Goal: Task Accomplishment & Management: Manage account settings

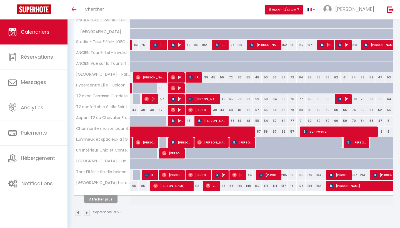
scroll to position [141, 0]
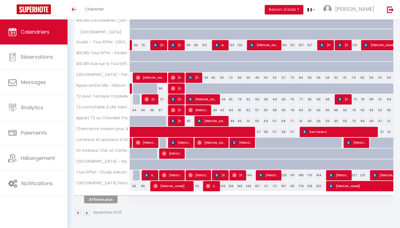
click at [105, 200] on button "Afficher plus" at bounding box center [100, 200] width 33 height 8
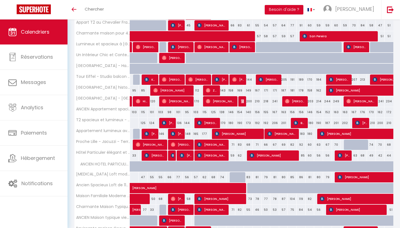
scroll to position [239, 0]
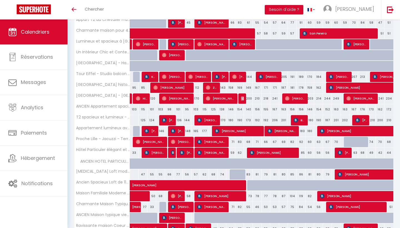
click at [197, 173] on div "57" at bounding box center [196, 174] width 9 height 10
type input "57"
type input "Lun 08 Septembre 2025"
type input "[DATE]"
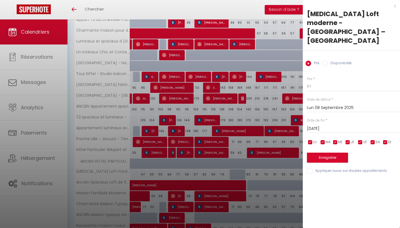
click at [220, 168] on div at bounding box center [200, 114] width 400 height 228
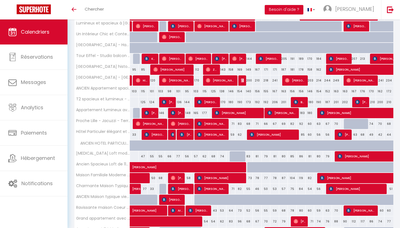
scroll to position [266, 0]
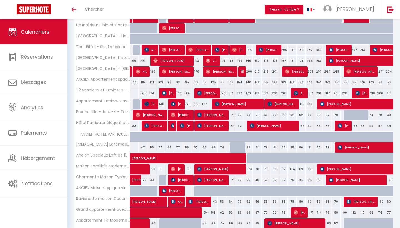
click at [186, 147] on div "56" at bounding box center [187, 147] width 9 height 10
type input "56"
type input "Dim 07 Septembre 2025"
type input "Lun 08 Septembre 2025"
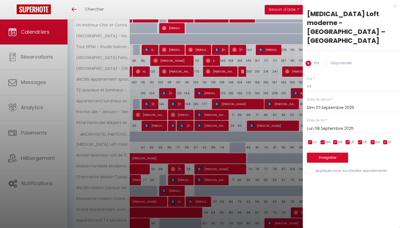
click at [186, 147] on div at bounding box center [200, 114] width 400 height 228
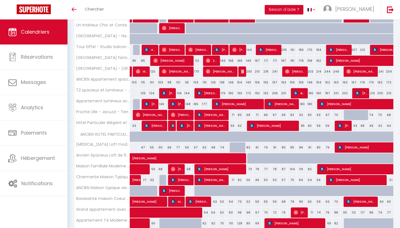
click at [188, 147] on div "56" at bounding box center [187, 147] width 9 height 10
type input "56"
type input "Dim 07 Septembre 2025"
type input "Lun 08 Septembre 2025"
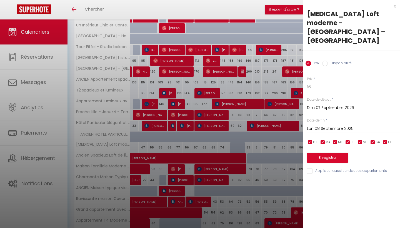
click at [188, 147] on div at bounding box center [200, 114] width 400 height 228
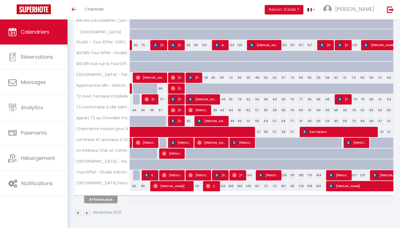
click at [109, 198] on button "Afficher plus" at bounding box center [100, 200] width 33 height 8
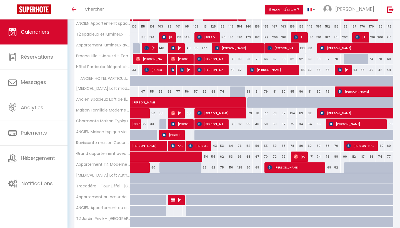
scroll to position [322, 0]
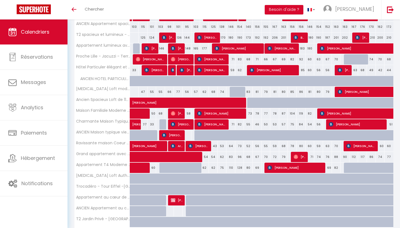
click at [188, 92] on div "56" at bounding box center [187, 92] width 9 height 10
type input "56"
type input "Dim 07 Septembre 2025"
type input "Lun 08 Septembre 2025"
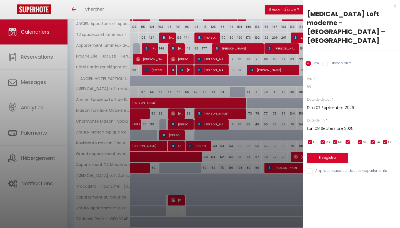
click at [191, 96] on div at bounding box center [200, 114] width 400 height 228
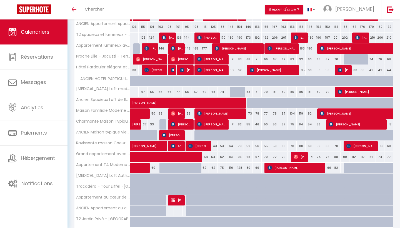
click at [179, 91] on div "77" at bounding box center [178, 92] width 9 height 10
type input "77"
type input "[DATE]"
type input "Dim 07 Septembre 2025"
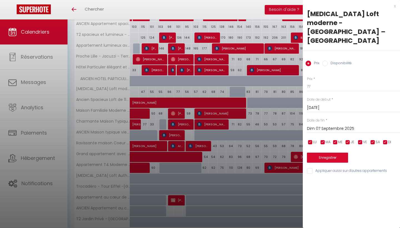
click at [200, 101] on div at bounding box center [200, 114] width 400 height 228
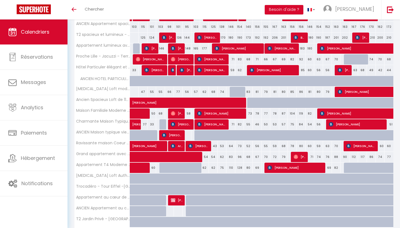
click at [179, 91] on div "77" at bounding box center [178, 92] width 9 height 10
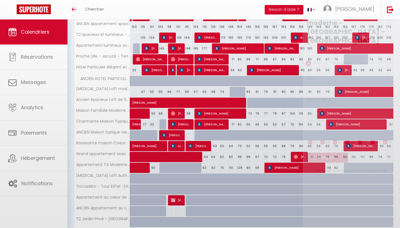
type input "77"
select select "1"
type input "[DATE]"
type input "Dim 07 Septembre 2025"
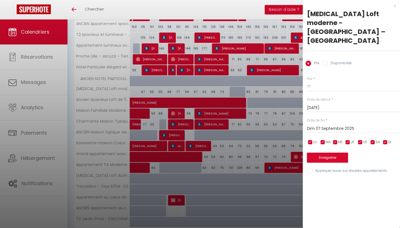
click at [325, 61] on input "Disponibilité" at bounding box center [325, 64] width 6 height 6
radio input "true"
radio input "false"
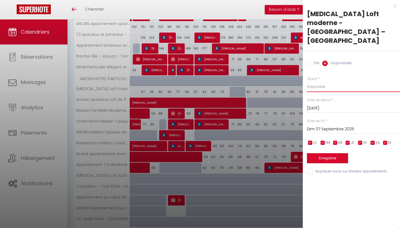
select select "0"
click at [336, 126] on input "Dim 07 Septembre 2025" at bounding box center [353, 129] width 93 height 7
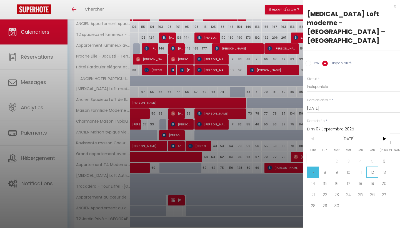
click at [374, 167] on span "12" at bounding box center [373, 172] width 12 height 11
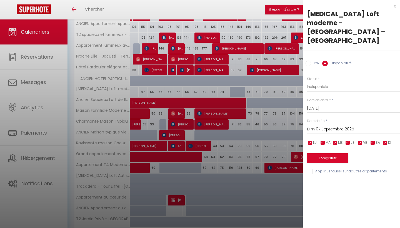
type input "Ven 12 Septembre 2025"
click at [334, 153] on button "Enregistrer" at bounding box center [327, 158] width 41 height 10
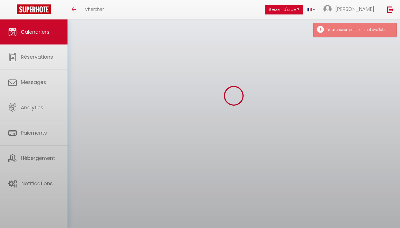
scroll to position [19, 0]
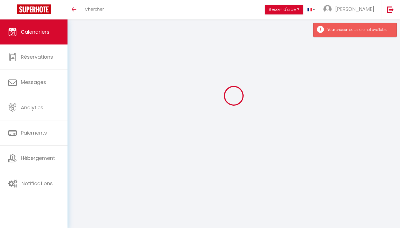
select select "0"
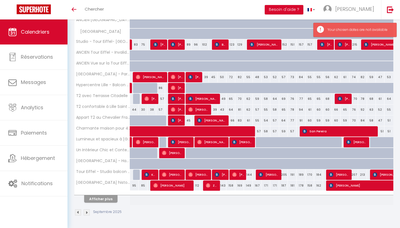
scroll to position [141, 0]
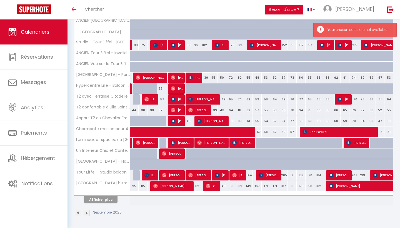
click at [107, 200] on button "Afficher plus" at bounding box center [100, 200] width 33 height 8
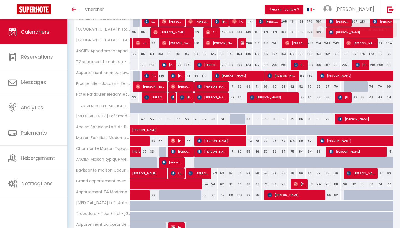
scroll to position [299, 0]
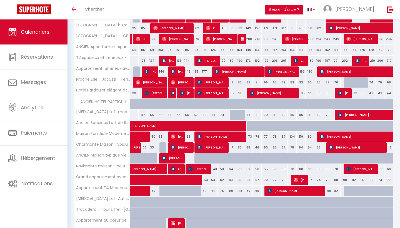
click at [238, 111] on div at bounding box center [239, 115] width 9 height 11
type input "[DATE]"
type input "Dim 14 Septembre 2025"
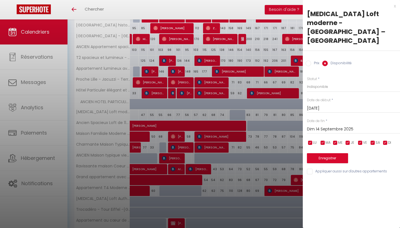
click at [230, 113] on div at bounding box center [200, 114] width 400 height 228
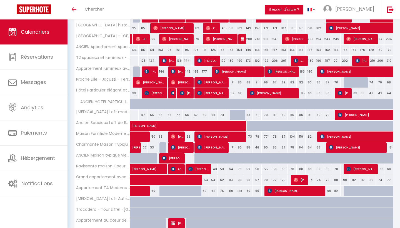
click at [233, 113] on div at bounding box center [234, 115] width 9 height 11
select select "1"
type input "Ven 12 Septembre 2025"
type input "[DATE]"
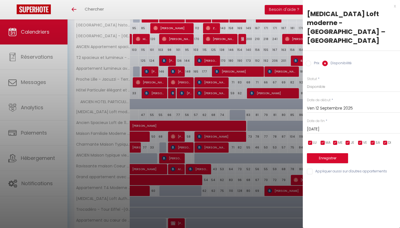
click at [215, 111] on div at bounding box center [200, 114] width 400 height 228
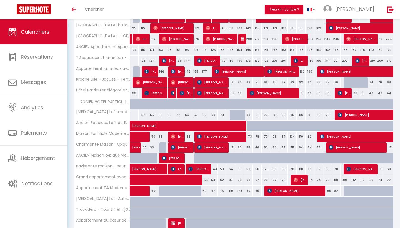
click at [239, 115] on div at bounding box center [243, 118] width 9 height 11
select select "1"
type input "[DATE]"
type input "Dim 14 Septembre 2025"
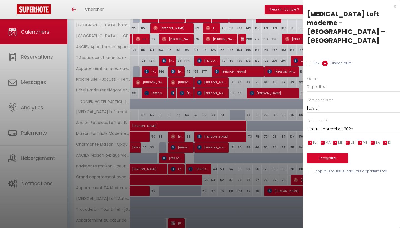
click at [218, 111] on div at bounding box center [200, 114] width 400 height 228
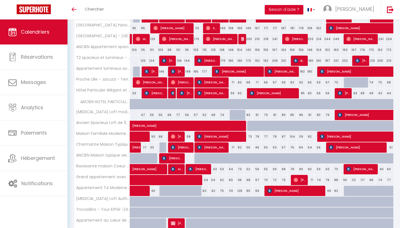
click at [170, 115] on div "66" at bounding box center [169, 115] width 9 height 10
select select "1"
type input "Ven 05 Septembre 2025"
type input "[DATE]"
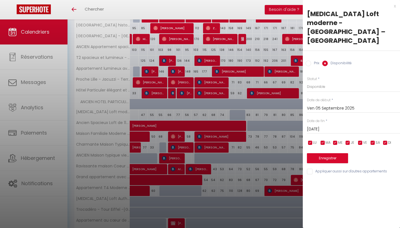
click at [211, 111] on div at bounding box center [200, 114] width 400 height 228
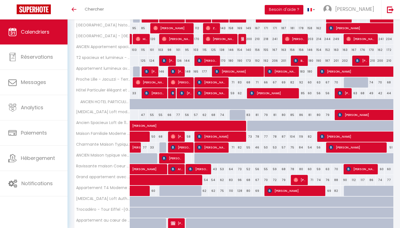
click at [177, 116] on div "77" at bounding box center [178, 115] width 9 height 10
select select "1"
type input "[DATE]"
type input "Dim 07 Septembre 2025"
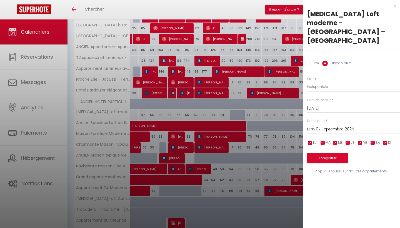
click at [321, 105] on input "[DATE]" at bounding box center [353, 108] width 93 height 7
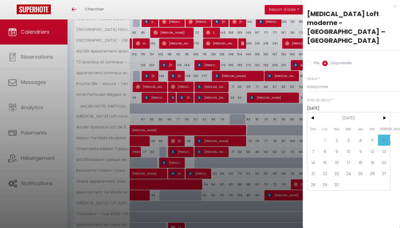
scroll to position [295, 0]
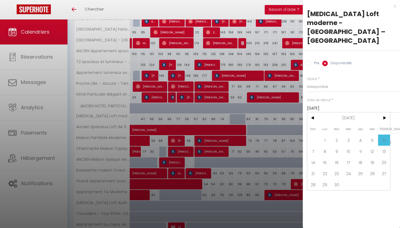
click at [236, 133] on div at bounding box center [200, 114] width 400 height 228
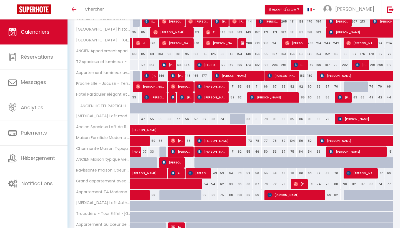
click at [241, 118] on div at bounding box center [243, 122] width 9 height 11
select select "1"
type input "[DATE]"
type input "Dim 14 Septembre 2025"
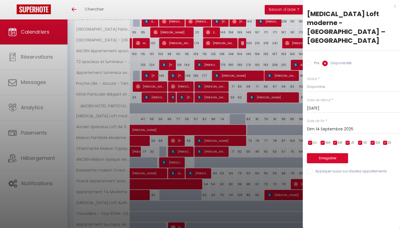
click at [245, 111] on div at bounding box center [200, 114] width 400 height 228
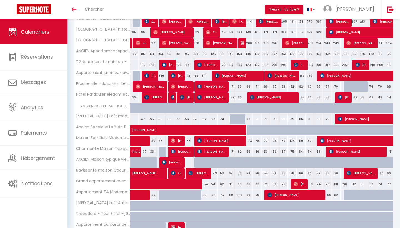
click at [242, 120] on div at bounding box center [243, 122] width 9 height 11
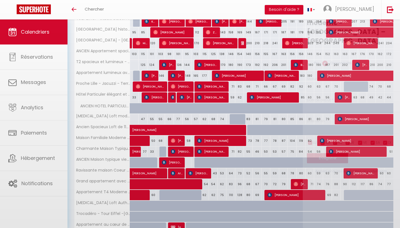
select select "1"
type input "[DATE]"
type input "Dim 14 Septembre 2025"
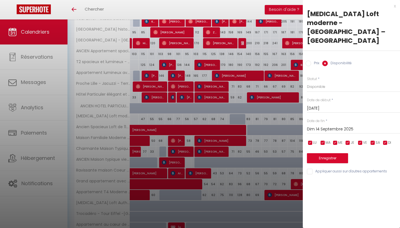
click at [250, 116] on div at bounding box center [200, 114] width 400 height 228
select select
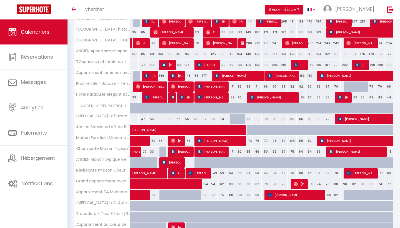
click at [236, 121] on div at bounding box center [239, 119] width 9 height 11
select select "1"
type input "[DATE]"
type input "Dim 14 Septembre 2025"
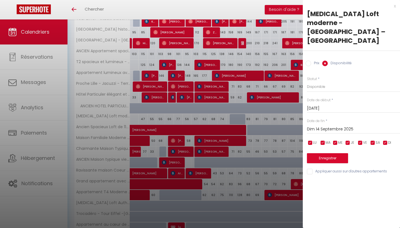
click at [257, 110] on div at bounding box center [200, 114] width 400 height 228
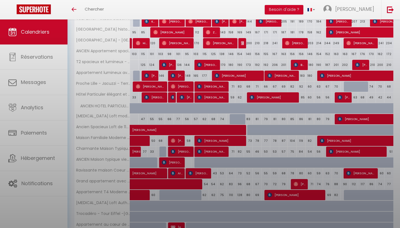
select select
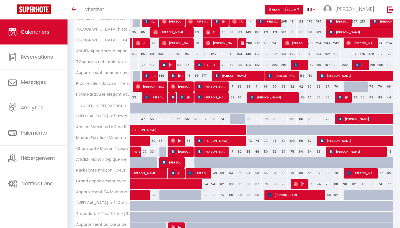
click at [168, 118] on div "66" at bounding box center [169, 119] width 9 height 10
select select "1"
type input "Ven 05 Septembre 2025"
type input "[DATE]"
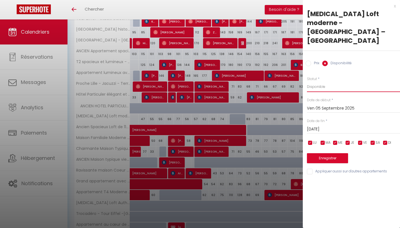
select select "0"
click at [320, 126] on input "[DATE]" at bounding box center [353, 129] width 93 height 7
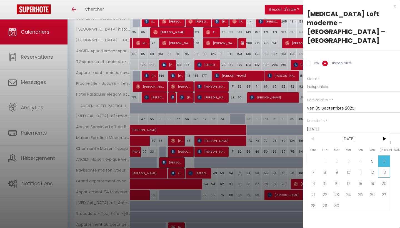
click at [384, 167] on span "13" at bounding box center [384, 172] width 12 height 11
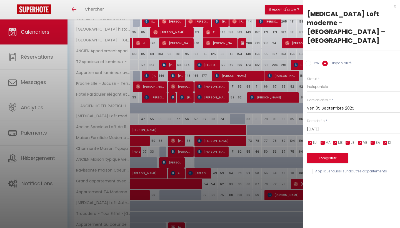
type input "[DATE]"
click at [323, 153] on button "Enregistrer" at bounding box center [327, 158] width 41 height 10
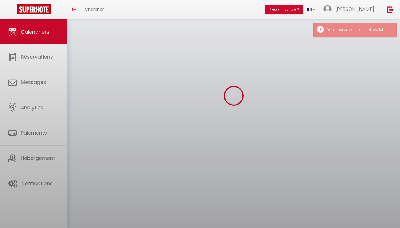
scroll to position [19, 0]
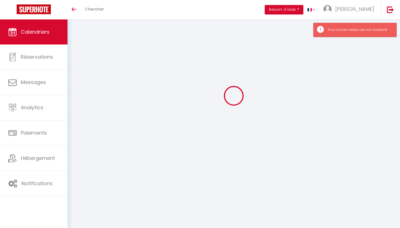
select select "0"
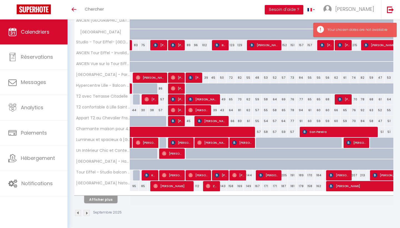
click at [109, 198] on button "Afficher plus" at bounding box center [100, 200] width 33 height 8
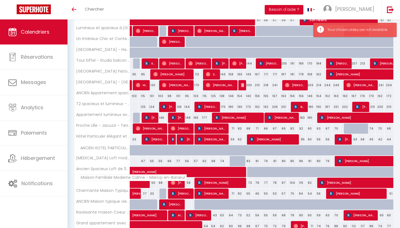
scroll to position [259, 0]
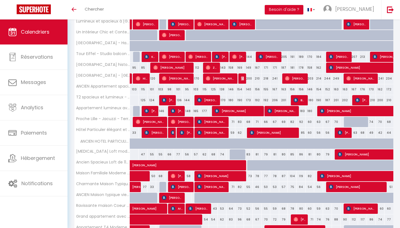
click at [169, 155] on div "66" at bounding box center [169, 154] width 9 height 10
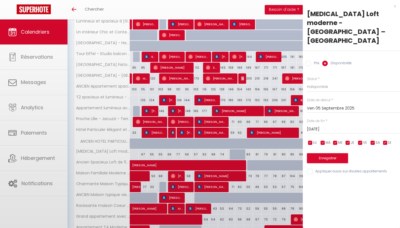
type input "[DATE]"
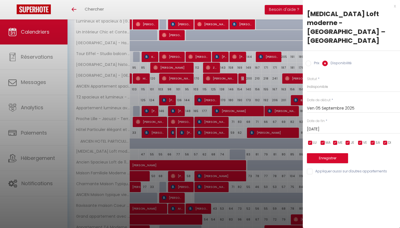
click at [173, 154] on div at bounding box center [200, 114] width 400 height 228
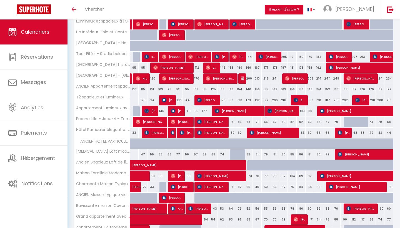
click at [179, 152] on div "77" at bounding box center [178, 154] width 9 height 10
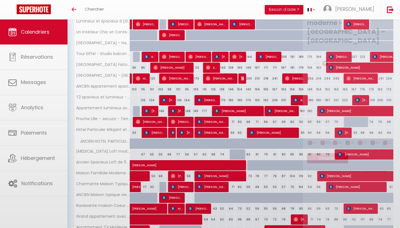
select select "1"
type input "[DATE]"
type input "Dim 07 Septembre 2025"
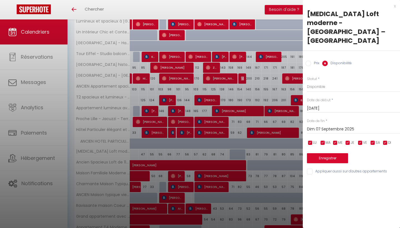
click at [179, 152] on div at bounding box center [200, 114] width 400 height 228
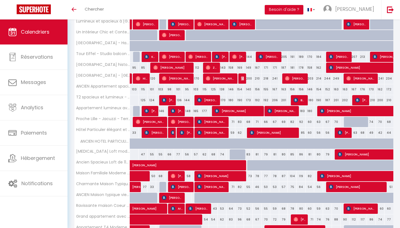
click at [188, 153] on div "56" at bounding box center [187, 154] width 9 height 10
select select "1"
type input "Dim 07 Septembre 2025"
type input "Lun 08 Septembre 2025"
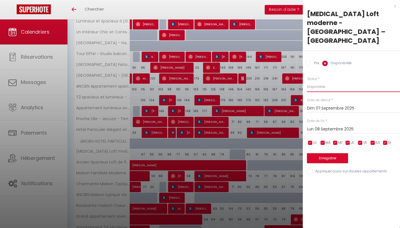
select select "0"
click at [324, 105] on input "Dim 07 Septembre 2025" at bounding box center [353, 108] width 93 height 7
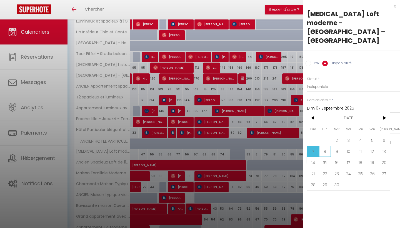
click at [323, 146] on span "8" at bounding box center [325, 151] width 12 height 11
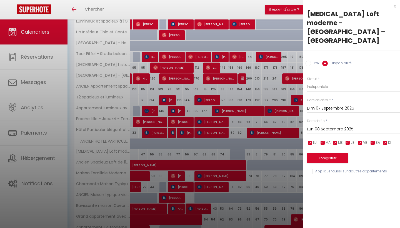
type input "Lun 08 Septembre 2025"
click at [324, 126] on input "Lun 08 Septembre 2025" at bounding box center [353, 129] width 93 height 7
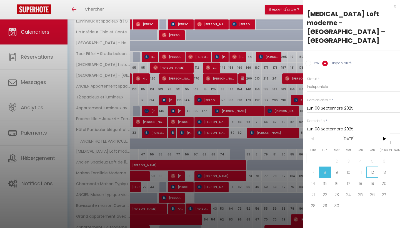
click at [372, 167] on span "12" at bounding box center [373, 172] width 12 height 11
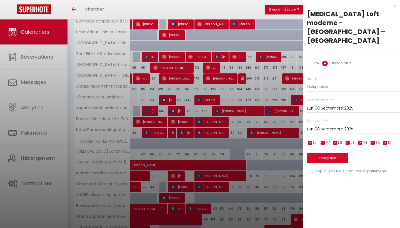
type input "Ven 12 Septembre 2025"
click at [336, 153] on button "Enregistrer" at bounding box center [327, 158] width 41 height 10
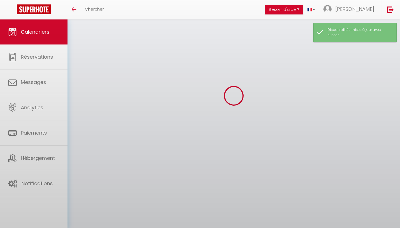
scroll to position [19, 0]
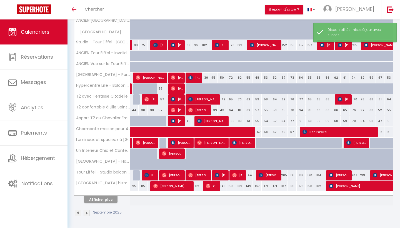
click at [96, 198] on button "Afficher plus" at bounding box center [100, 200] width 33 height 8
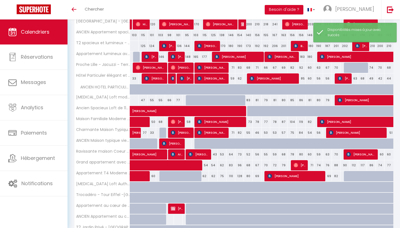
scroll to position [314, 0]
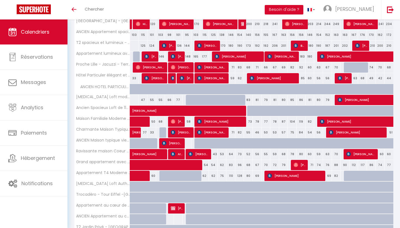
click at [209, 100] on div at bounding box center [207, 103] width 9 height 11
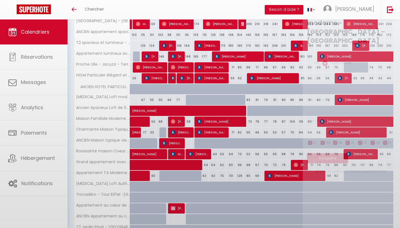
select select
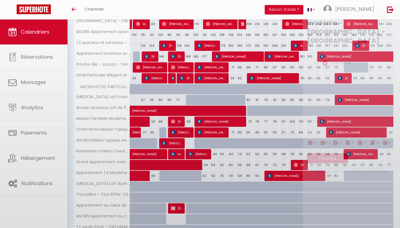
select select
select select "1"
type input "[DATE]"
type input "Mer 10 Septembre 2025"
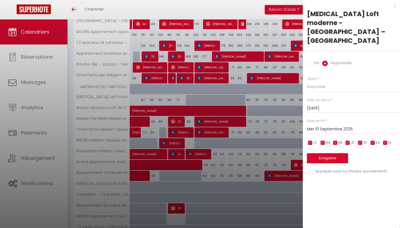
click at [208, 111] on div at bounding box center [200, 114] width 400 height 228
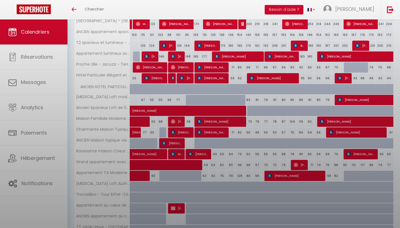
select select
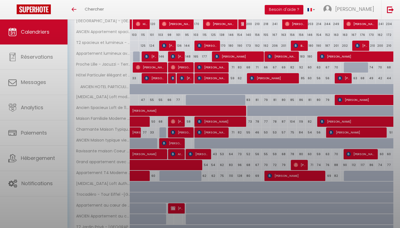
select select
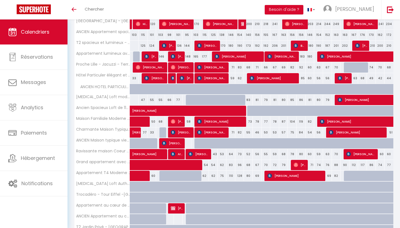
click at [220, 112] on span "[PERSON_NAME]" at bounding box center [215, 108] width 166 height 11
select select "OK"
select select "KO"
select select "0"
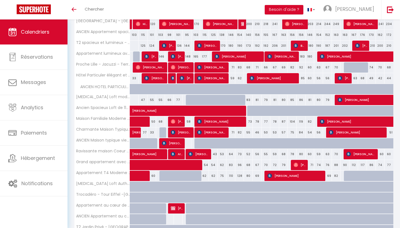
select select "1"
select select
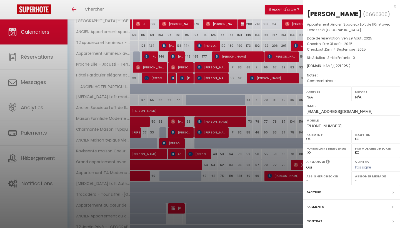
select select "25191"
click at [220, 101] on div at bounding box center [200, 114] width 400 height 228
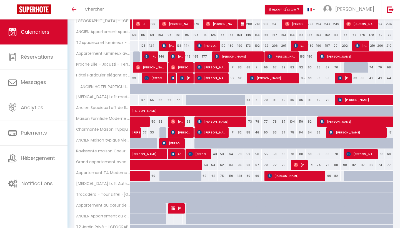
click at [200, 99] on div "62" at bounding box center [204, 100] width 9 height 10
select select "1"
type input "[DATE]"
type input "Mer 10 Septembre 2025"
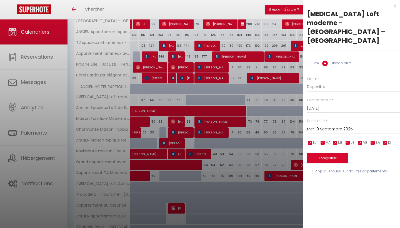
click at [194, 120] on div at bounding box center [200, 114] width 400 height 228
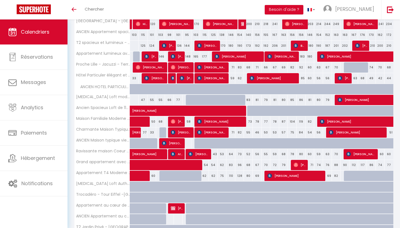
click at [212, 111] on span "[PERSON_NAME]" at bounding box center [215, 108] width 166 height 11
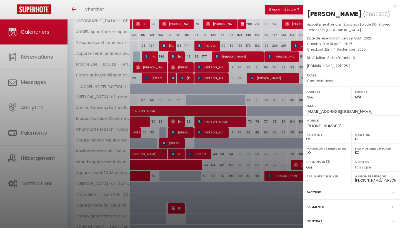
click at [204, 126] on div at bounding box center [200, 114] width 400 height 228
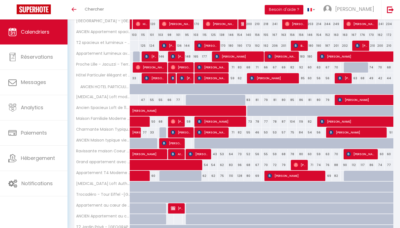
click at [200, 100] on div at bounding box center [204, 100] width 9 height 11
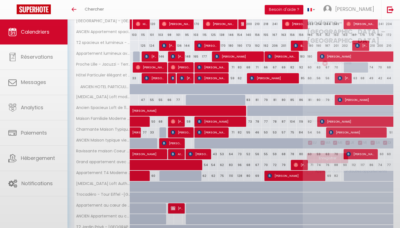
select select "1"
type input "[DATE]"
type input "Mer 10 Septembre 2025"
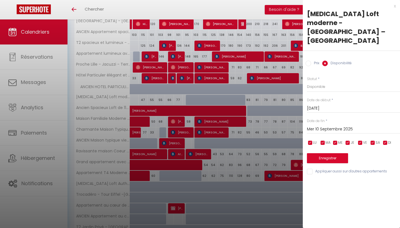
click at [195, 97] on div at bounding box center [200, 114] width 400 height 228
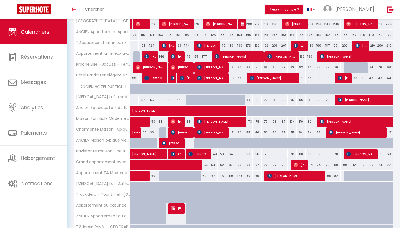
click at [206, 99] on div at bounding box center [207, 103] width 9 height 11
select select "1"
type input "[DATE]"
type input "Mer 10 Septembre 2025"
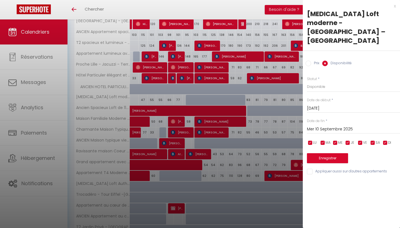
click at [177, 98] on div at bounding box center [200, 114] width 400 height 228
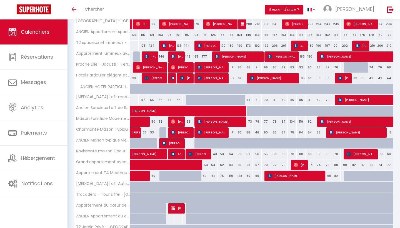
click at [202, 99] on div at bounding box center [204, 100] width 9 height 11
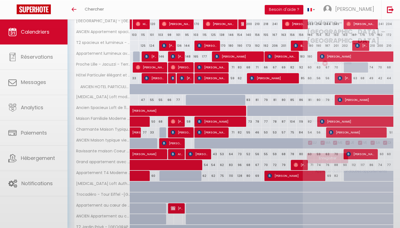
select select "1"
type input "[DATE]"
type input "Mer 10 Septembre 2025"
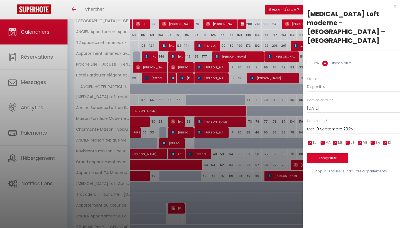
click at [173, 108] on div at bounding box center [200, 114] width 400 height 228
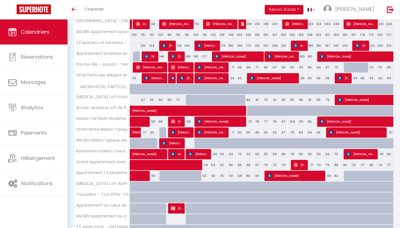
click at [187, 100] on div at bounding box center [190, 100] width 9 height 11
select select "1"
type input "Dim 07 Septembre 2025"
type input "Lun 08 Septembre 2025"
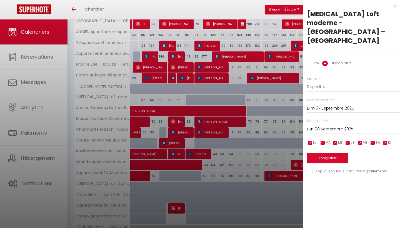
click at [187, 100] on div at bounding box center [200, 114] width 400 height 228
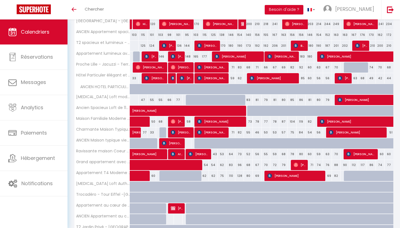
click at [242, 101] on div at bounding box center [243, 103] width 9 height 11
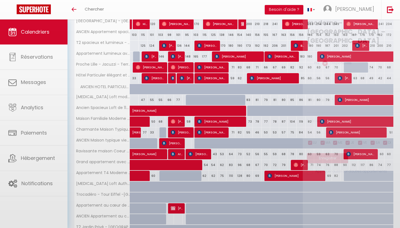
select select "1"
type input "[DATE]"
type input "Dim 14 Septembre 2025"
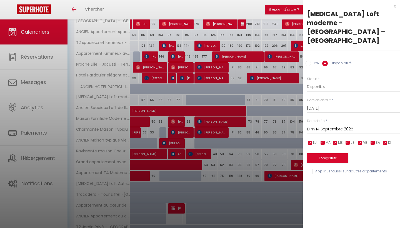
click at [241, 107] on div at bounding box center [200, 114] width 400 height 228
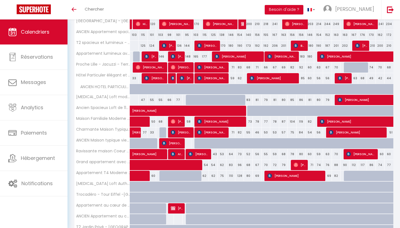
click at [232, 103] on span "[PERSON_NAME]" at bounding box center [215, 108] width 166 height 11
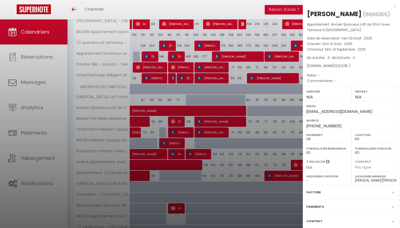
click at [205, 101] on div at bounding box center [200, 114] width 400 height 228
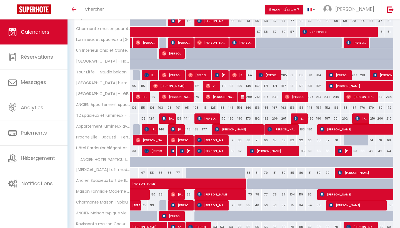
scroll to position [242, 0]
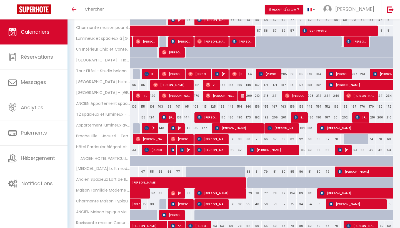
click at [206, 129] on div "177" at bounding box center [204, 128] width 9 height 10
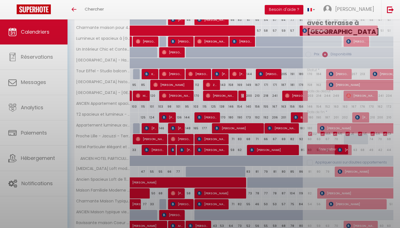
select select "1"
type input "[DATE]"
type input "Mer 10 Septembre 2025"
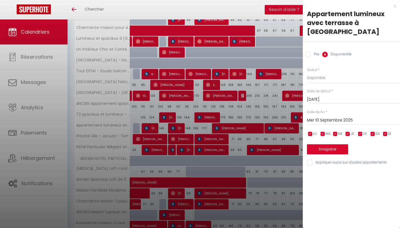
click at [206, 129] on div at bounding box center [200, 114] width 400 height 228
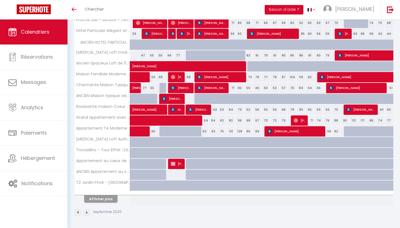
scroll to position [358, 0]
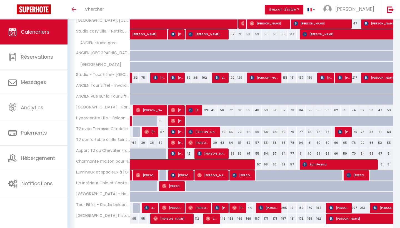
scroll to position [110, 0]
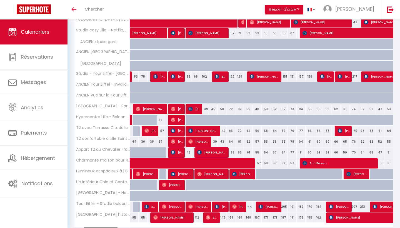
click at [198, 106] on span "[PERSON_NAME]" at bounding box center [194, 109] width 12 height 11
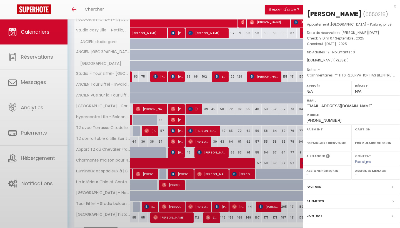
select select "OK"
select select "KO"
select select "0"
select select "1"
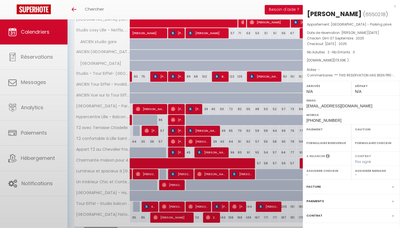
select select
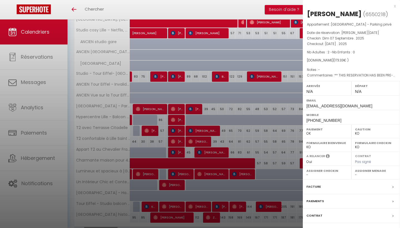
select select "34293"
click at [199, 94] on div at bounding box center [200, 114] width 400 height 228
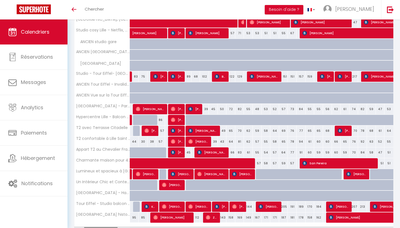
click at [198, 111] on span "[PERSON_NAME]" at bounding box center [194, 109] width 12 height 11
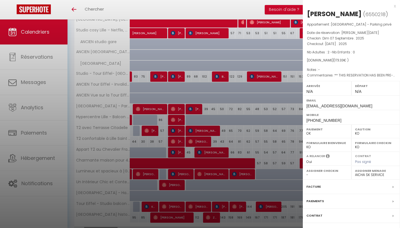
click at [203, 110] on div at bounding box center [200, 114] width 400 height 228
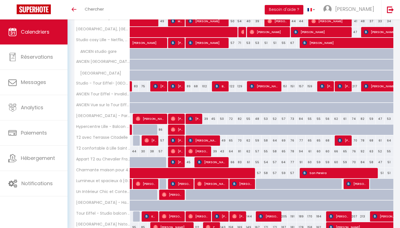
scroll to position [102, 0]
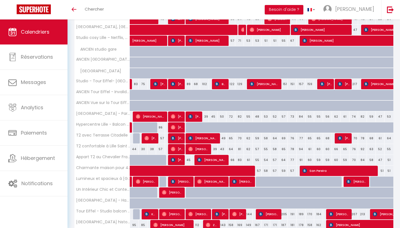
click at [197, 148] on span "[PERSON_NAME]" at bounding box center [198, 149] width 21 height 11
select select "OK"
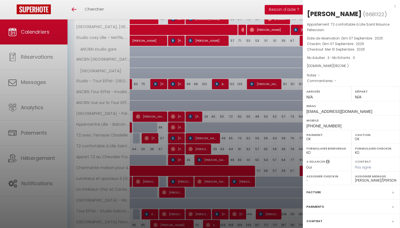
click at [200, 132] on div at bounding box center [200, 114] width 400 height 228
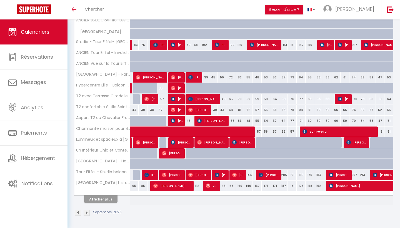
scroll to position [141, 0]
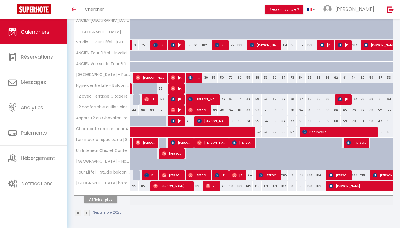
click at [211, 186] on span "Zhuoning [PERSON_NAME]" at bounding box center [212, 186] width 12 height 11
select select "37870"
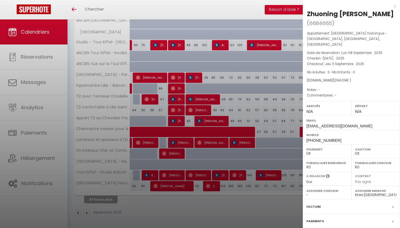
click at [211, 164] on div at bounding box center [200, 114] width 400 height 228
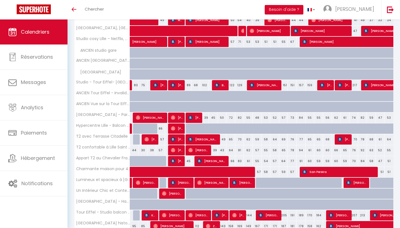
scroll to position [101, 0]
click at [207, 138] on span "[PERSON_NAME]" at bounding box center [203, 139] width 30 height 11
select select "KO"
select select "34293"
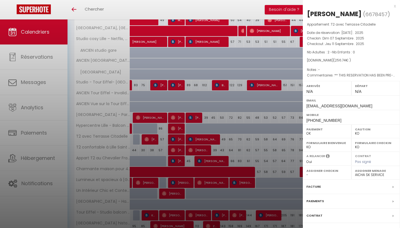
click at [227, 131] on div at bounding box center [200, 114] width 400 height 228
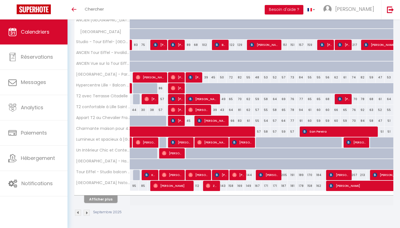
scroll to position [141, 0]
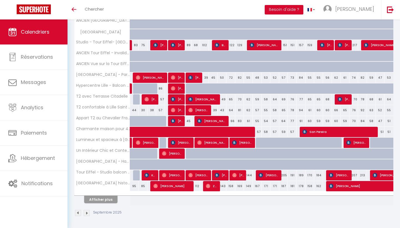
click at [107, 202] on button "Afficher plus" at bounding box center [100, 200] width 33 height 8
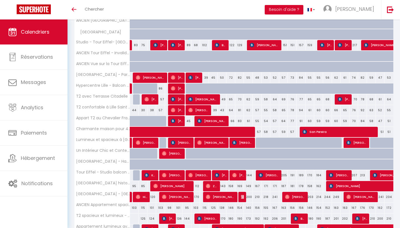
click at [204, 100] on span "[PERSON_NAME]" at bounding box center [203, 99] width 30 height 11
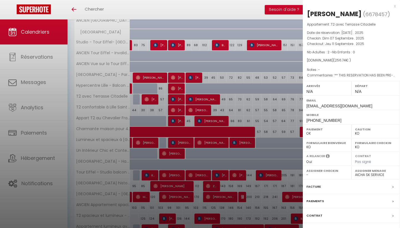
click at [226, 82] on div at bounding box center [200, 114] width 400 height 228
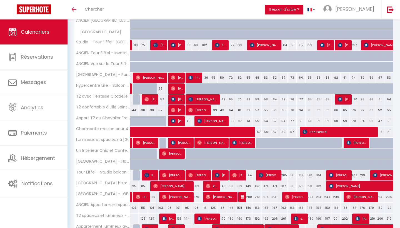
click at [224, 99] on div "49" at bounding box center [222, 99] width 9 height 10
type input "49"
type input "Jeu 11 Septembre 2025"
type input "Ven 12 Septembre 2025"
